Goal: Information Seeking & Learning: Learn about a topic

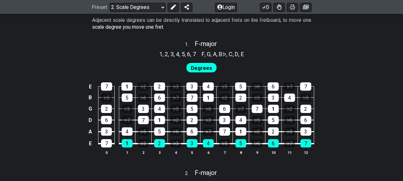
scroll to position [399, 0]
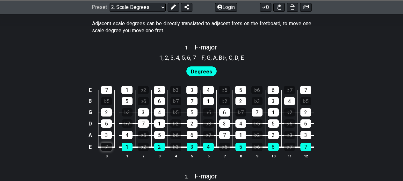
click at [104, 146] on div "7" at bounding box center [106, 146] width 11 height 8
click at [107, 149] on div "7" at bounding box center [106, 146] width 11 height 8
click at [207, 72] on span "Degrees" at bounding box center [201, 71] width 21 height 9
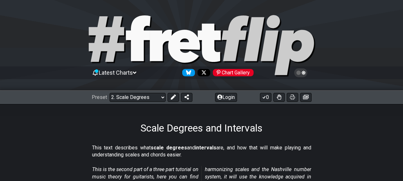
click at [166, 95] on div "Preset Welcome to #fretflip! Initial Preset Custom Preset Minor Pentatonic Majo…" at bounding box center [142, 97] width 101 height 9
click at [164, 96] on select "Welcome to #fretflip! Initial Preset Custom Preset Minor Pentatonic Major Penta…" at bounding box center [138, 97] width 56 height 9
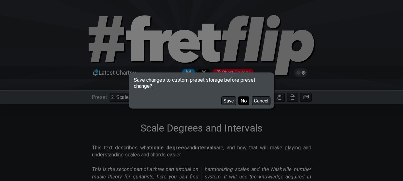
click at [245, 100] on button "No" at bounding box center [243, 100] width 11 height 9
select select "/minor-pentatonic"
select select "C"
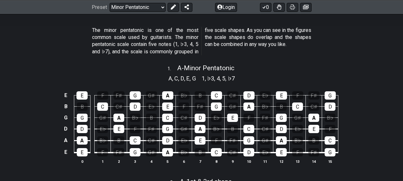
scroll to position [118, 0]
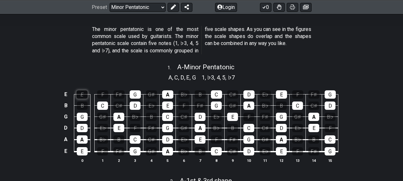
click at [81, 91] on div "E" at bounding box center [81, 94] width 11 height 8
click at [83, 94] on div "E" at bounding box center [81, 94] width 11 height 8
click at [104, 105] on div "C" at bounding box center [102, 105] width 11 height 8
click at [81, 117] on div "G" at bounding box center [82, 117] width 11 height 8
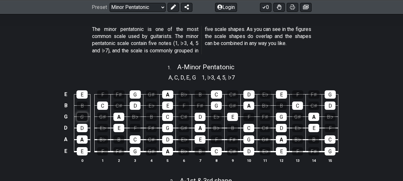
click at [81, 117] on div "G" at bounding box center [82, 117] width 11 height 8
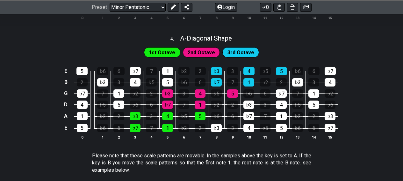
scroll to position [507, 0]
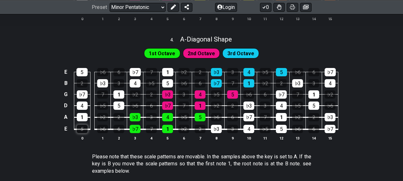
click at [85, 129] on div "5" at bounding box center [82, 129] width 11 height 8
click at [85, 128] on div "5" at bounding box center [82, 129] width 11 height 8
click at [163, 7] on select "Welcome to #fretflip! Initial Preset Custom Preset Minor Pentatonic Major Penta…" at bounding box center [138, 7] width 56 height 9
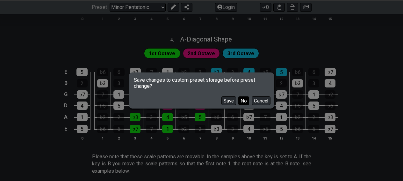
click at [244, 98] on button "No" at bounding box center [243, 100] width 11 height 9
select select "/power-chords"
